Goal: Find specific page/section: Find specific page/section

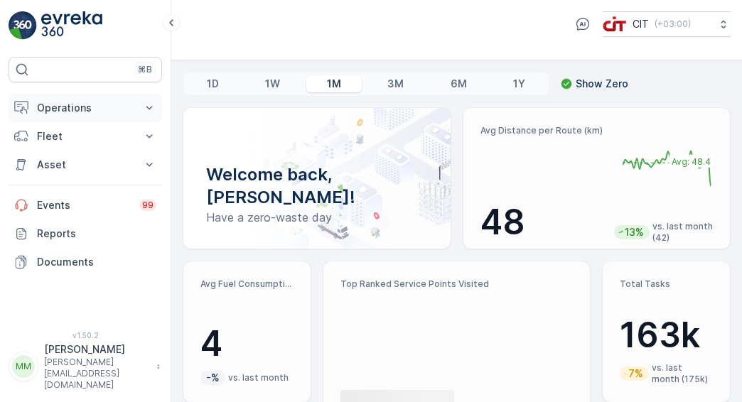
click at [151, 112] on icon at bounding box center [149, 108] width 14 height 14
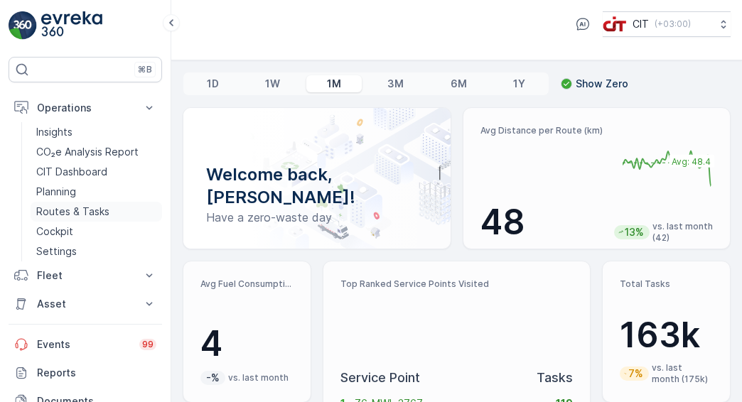
click at [127, 205] on link "Routes & Tasks" at bounding box center [96, 212] width 131 height 20
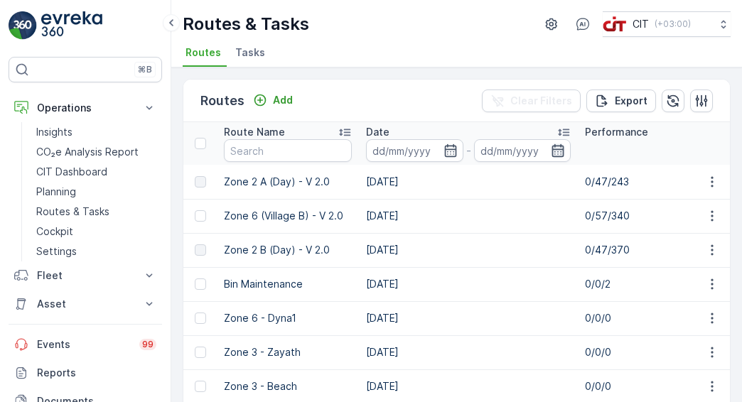
click at [561, 152] on icon "button" at bounding box center [558, 151] width 14 height 14
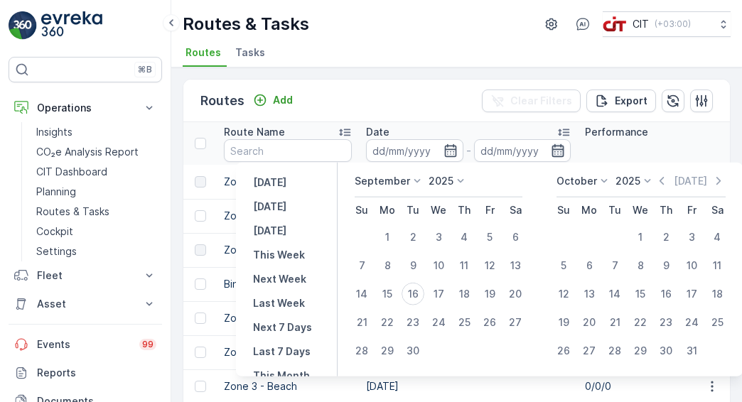
click at [560, 151] on icon "button" at bounding box center [558, 150] width 12 height 13
click at [510, 268] on div "13" at bounding box center [515, 265] width 23 height 23
type input "[DATE]"
click at [270, 150] on input "text" at bounding box center [288, 150] width 128 height 23
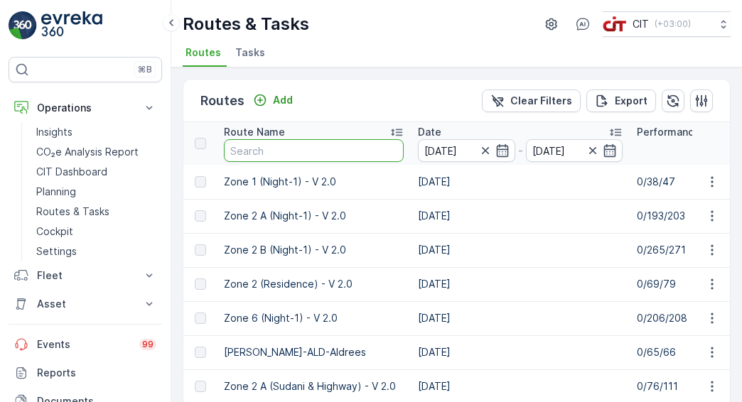
click at [271, 150] on input "text" at bounding box center [314, 150] width 180 height 23
type input "zone 3"
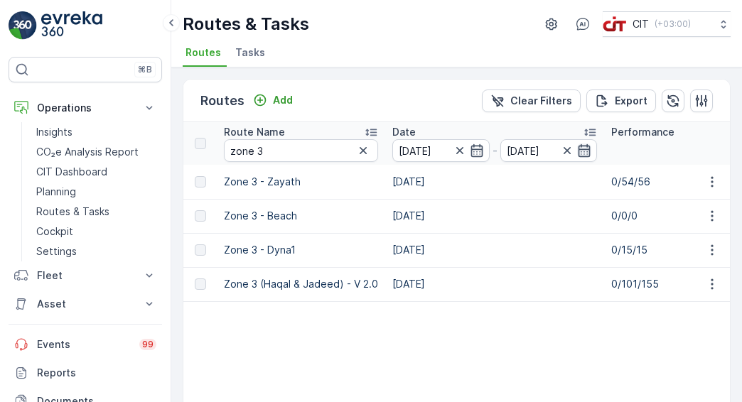
click at [584, 147] on icon "button" at bounding box center [584, 151] width 14 height 14
click at [565, 147] on icon "button" at bounding box center [567, 151] width 14 height 14
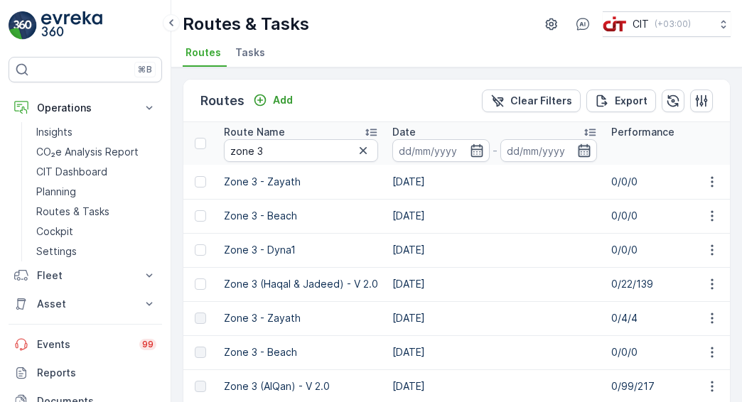
click at [577, 153] on icon "button" at bounding box center [584, 151] width 14 height 14
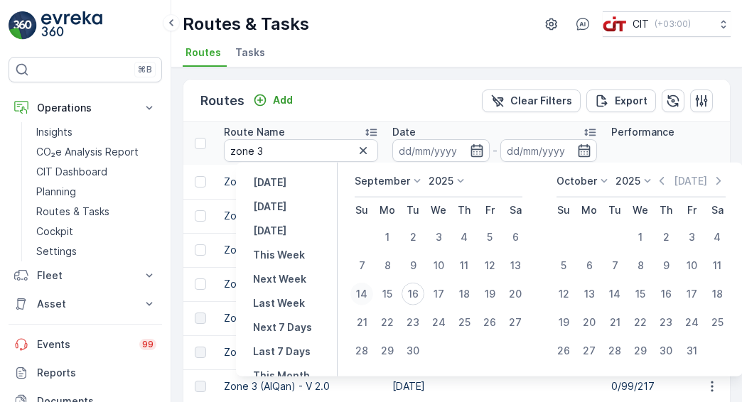
click at [371, 295] on div "14" at bounding box center [361, 294] width 23 height 23
type input "[DATE]"
click at [304, 157] on input "zone 3" at bounding box center [301, 150] width 154 height 23
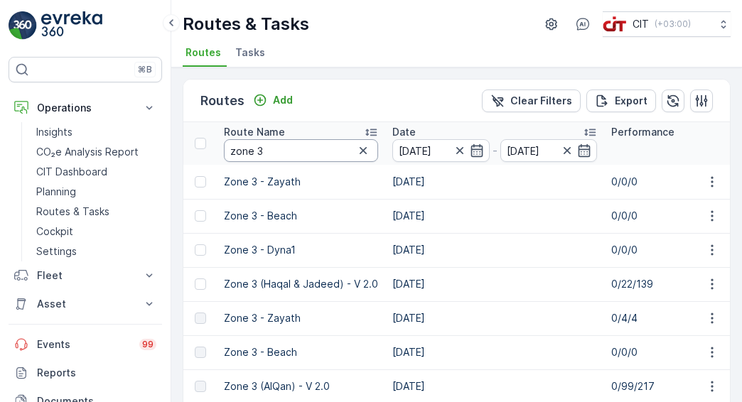
click at [322, 151] on input "zone 3" at bounding box center [301, 150] width 154 height 23
click at [578, 151] on icon "button" at bounding box center [584, 150] width 12 height 13
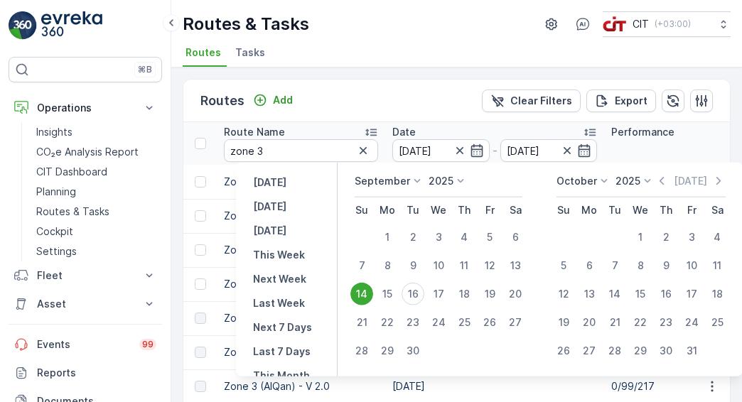
click at [370, 291] on div "14" at bounding box center [361, 294] width 23 height 23
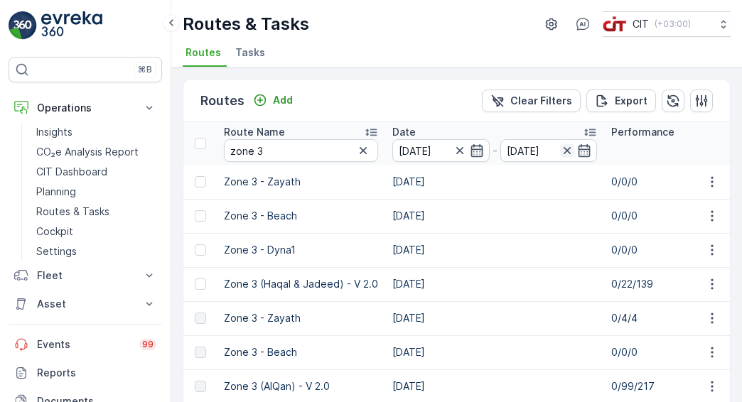
click at [562, 156] on icon "button" at bounding box center [567, 151] width 14 height 14
click at [586, 150] on icon "button" at bounding box center [584, 151] width 14 height 14
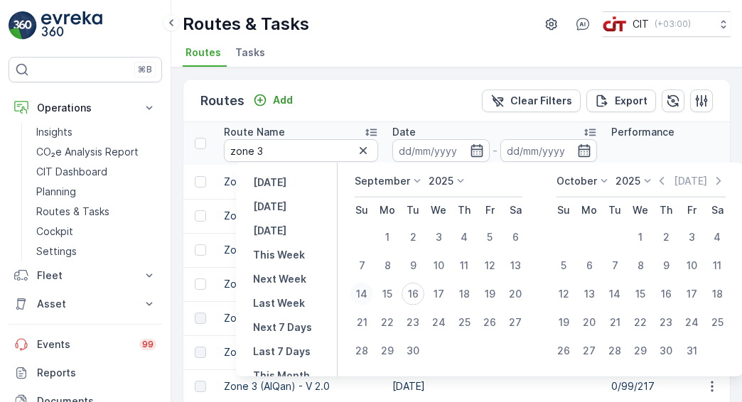
click at [361, 299] on div "14" at bounding box center [361, 294] width 23 height 23
type input "[DATE]"
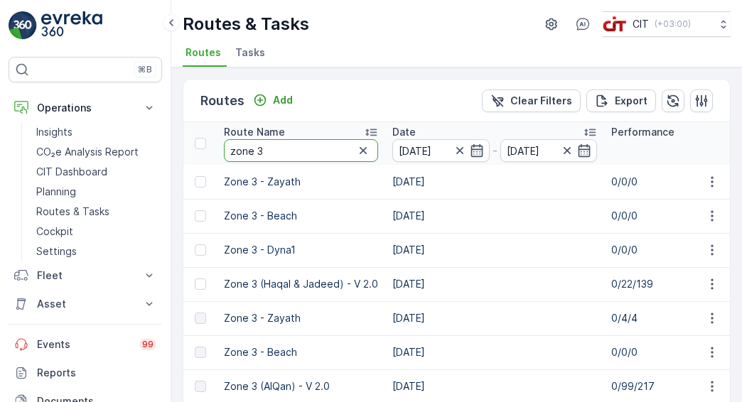
click at [331, 142] on input "zone 3" at bounding box center [301, 150] width 154 height 23
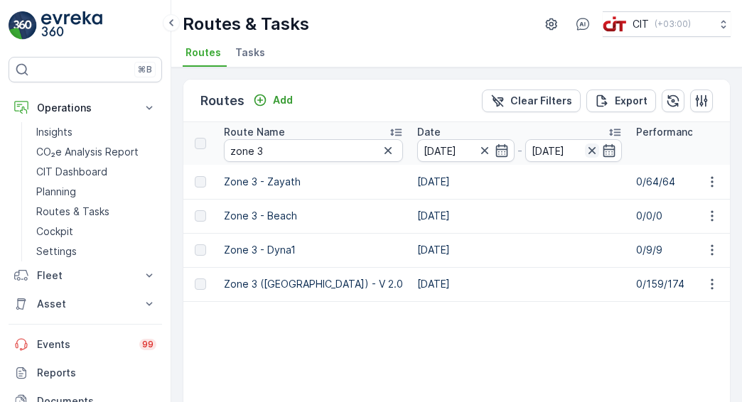
click at [585, 153] on icon "button" at bounding box center [592, 151] width 14 height 14
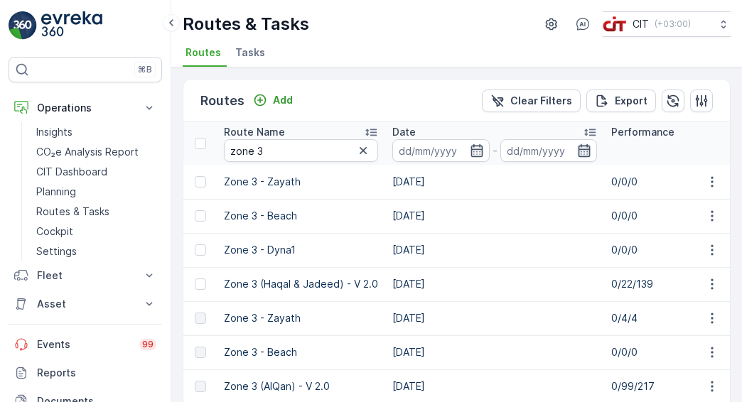
click at [587, 146] on icon "button" at bounding box center [584, 151] width 14 height 14
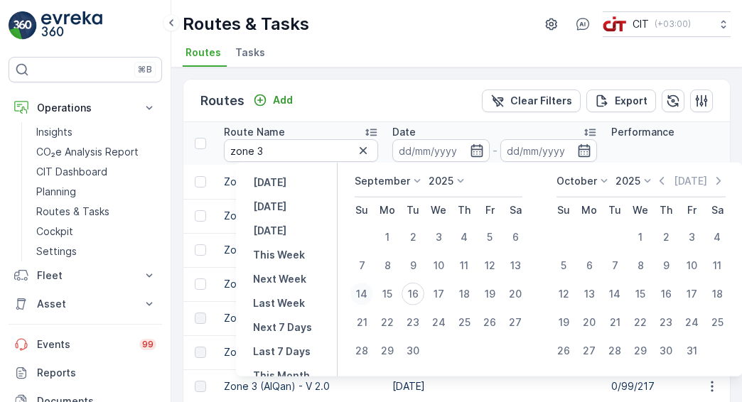
click at [361, 292] on div "14" at bounding box center [361, 294] width 23 height 23
type input "[DATE]"
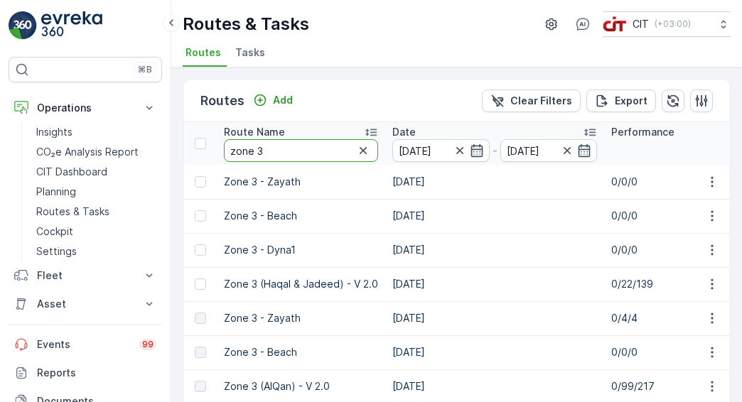
type input "[DATE]"
click at [288, 152] on input "zone 3" at bounding box center [301, 150] width 154 height 23
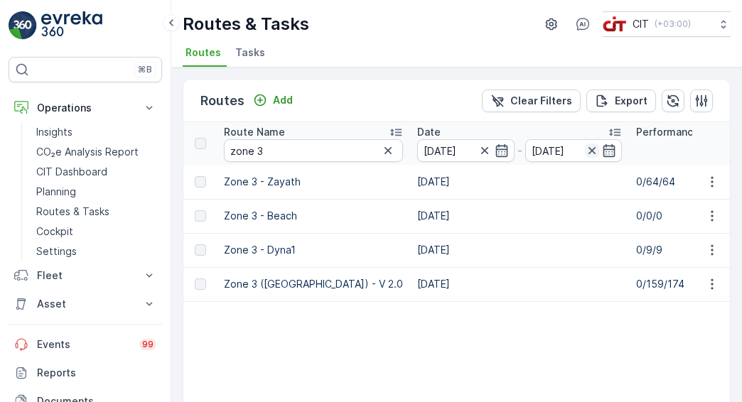
click at [588, 147] on icon "button" at bounding box center [591, 150] width 7 height 7
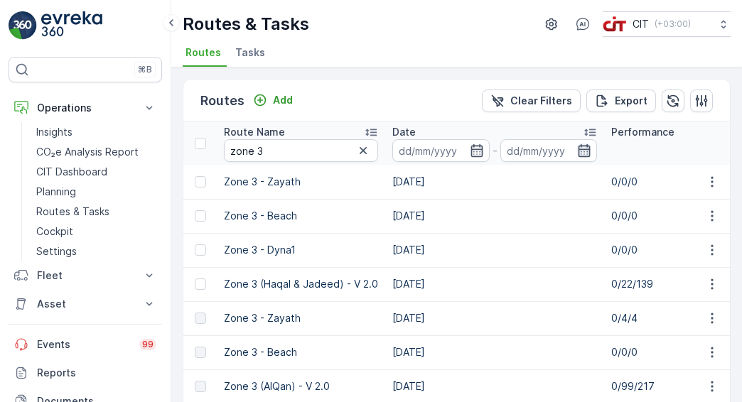
click at [586, 146] on icon "button" at bounding box center [584, 151] width 14 height 14
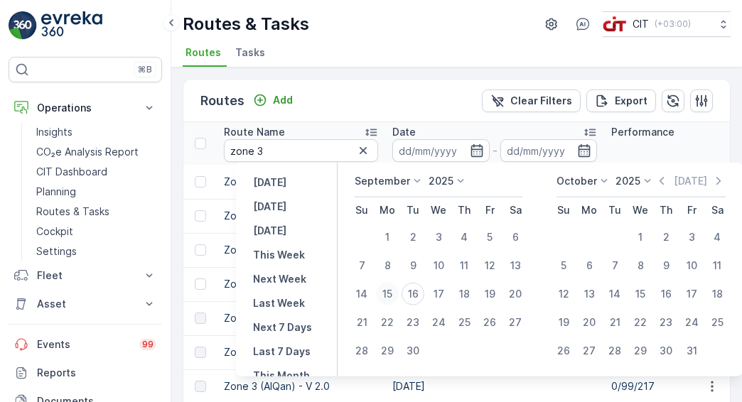
click at [393, 294] on div "15" at bounding box center [387, 294] width 23 height 23
type input "[DATE]"
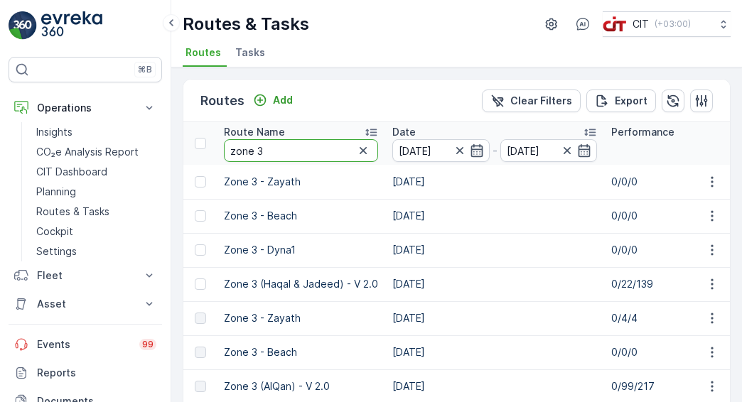
click at [325, 147] on input "zone 3" at bounding box center [301, 150] width 154 height 23
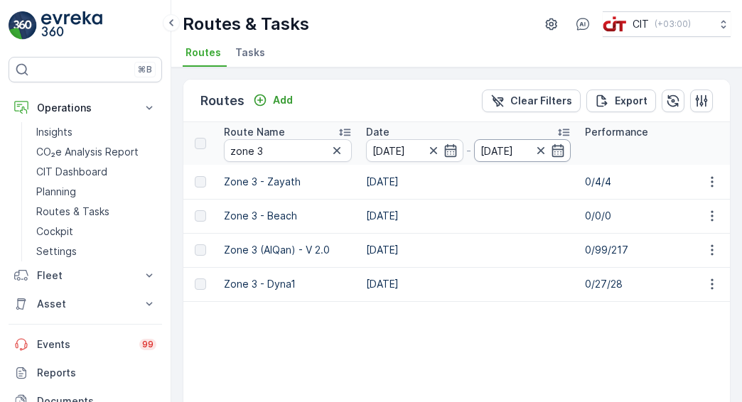
click at [565, 149] on input "[DATE]" at bounding box center [522, 150] width 97 height 23
